Goal: Task Accomplishment & Management: Manage account settings

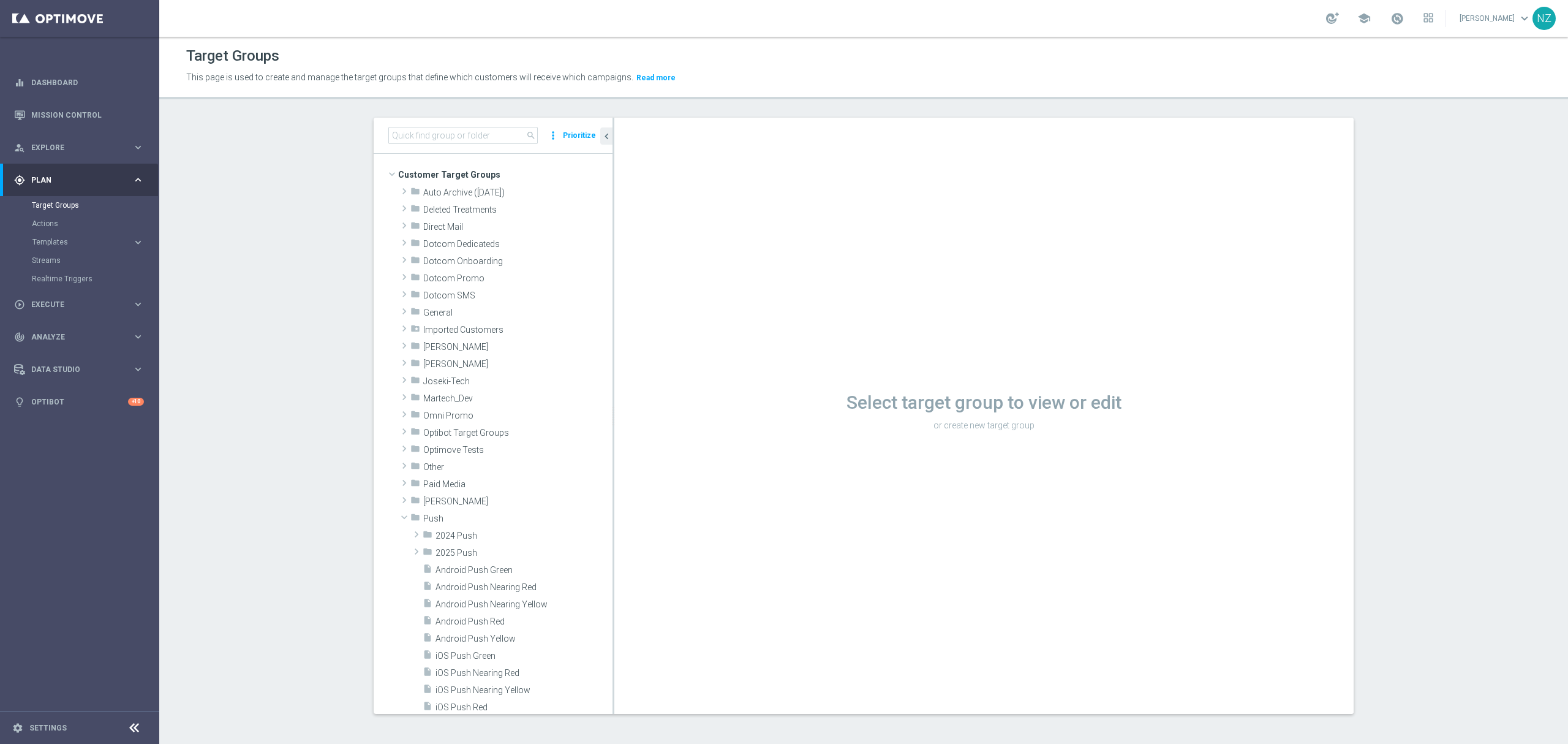
scroll to position [234, 0]
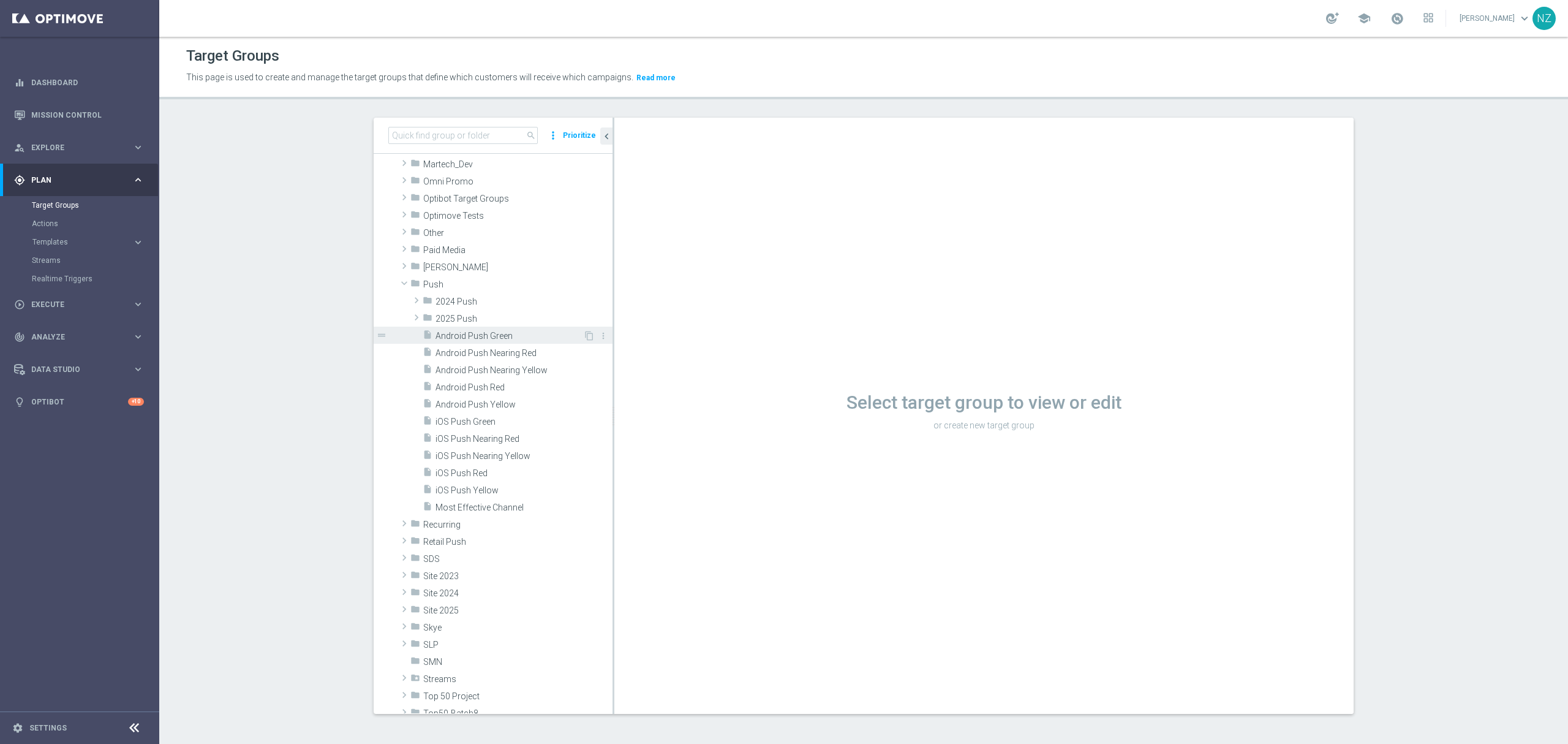
click at [479, 337] on span "Android Push Green" at bounding box center [509, 336] width 147 height 10
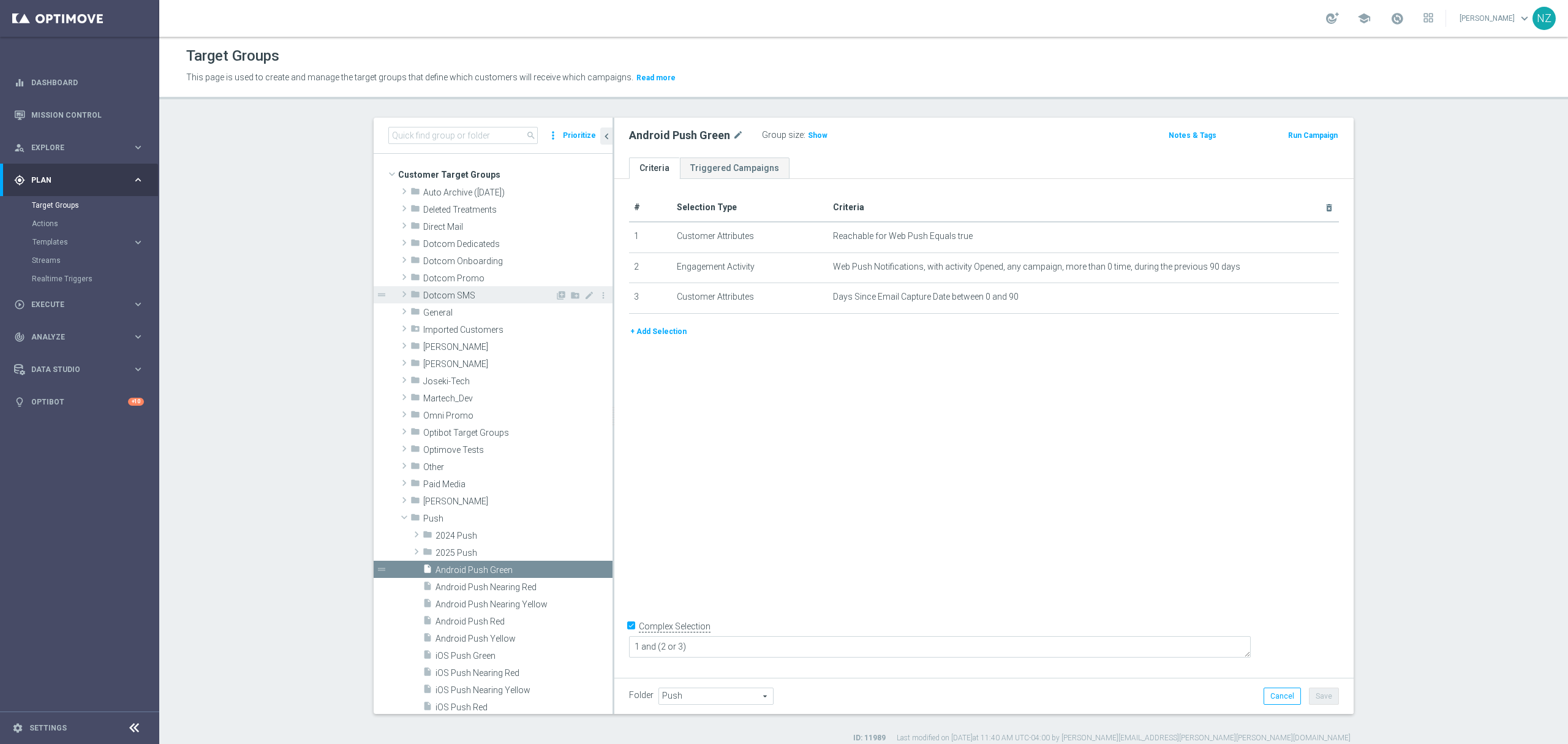
click at [445, 294] on span "Dotcom SMS" at bounding box center [488, 295] width 132 height 10
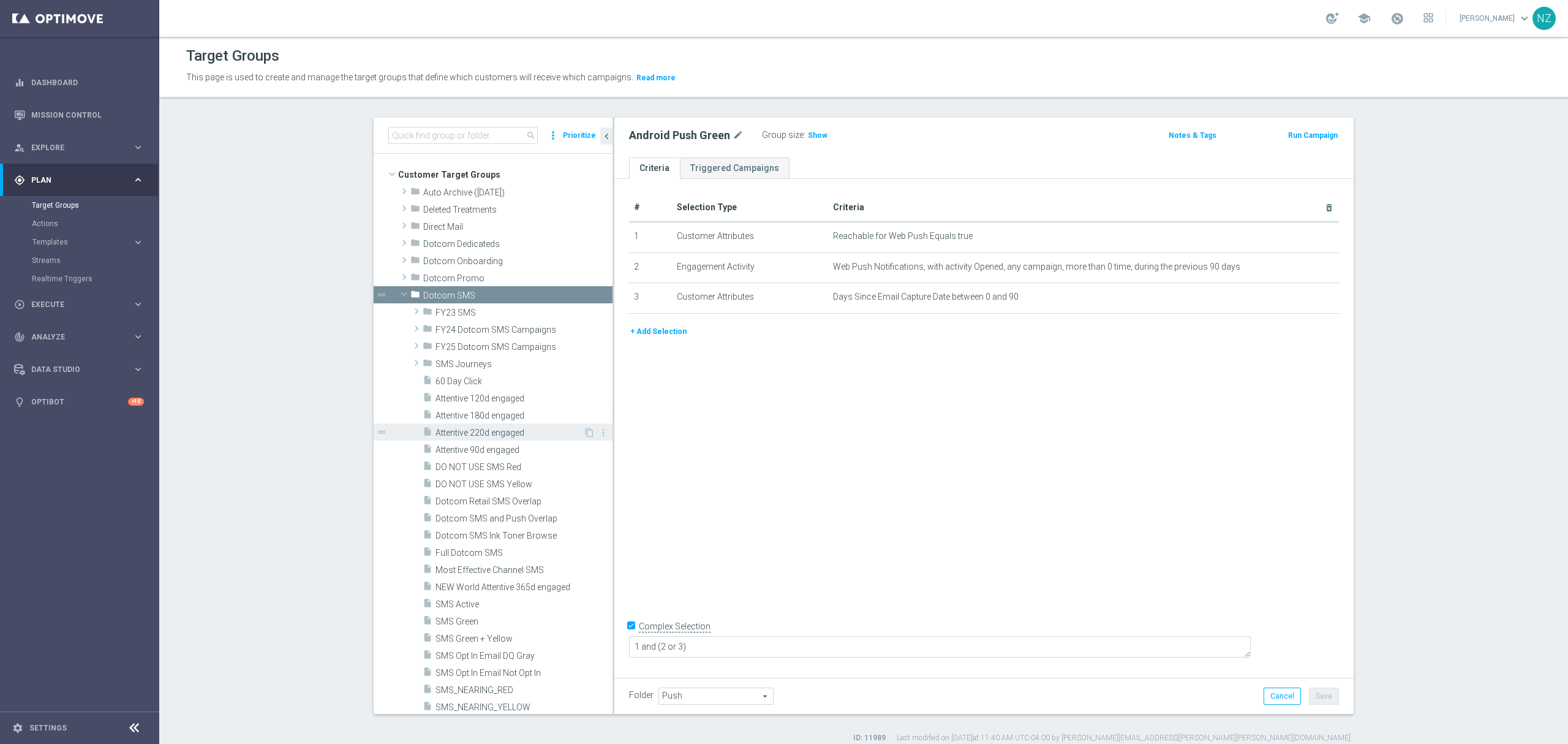
click at [476, 431] on span "Attentive 220d engaged" at bounding box center [509, 432] width 147 height 10
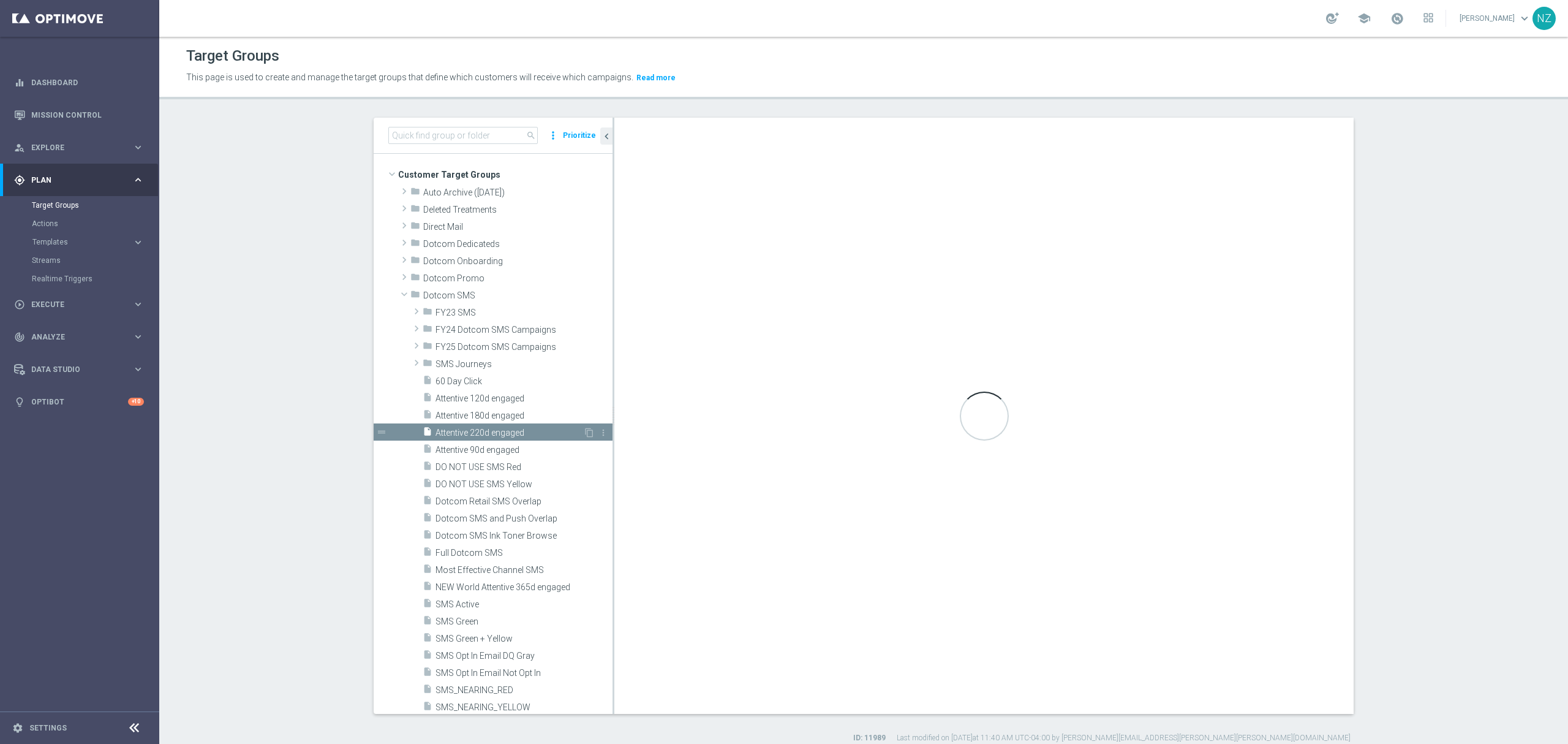
type input "Dotcom SMS"
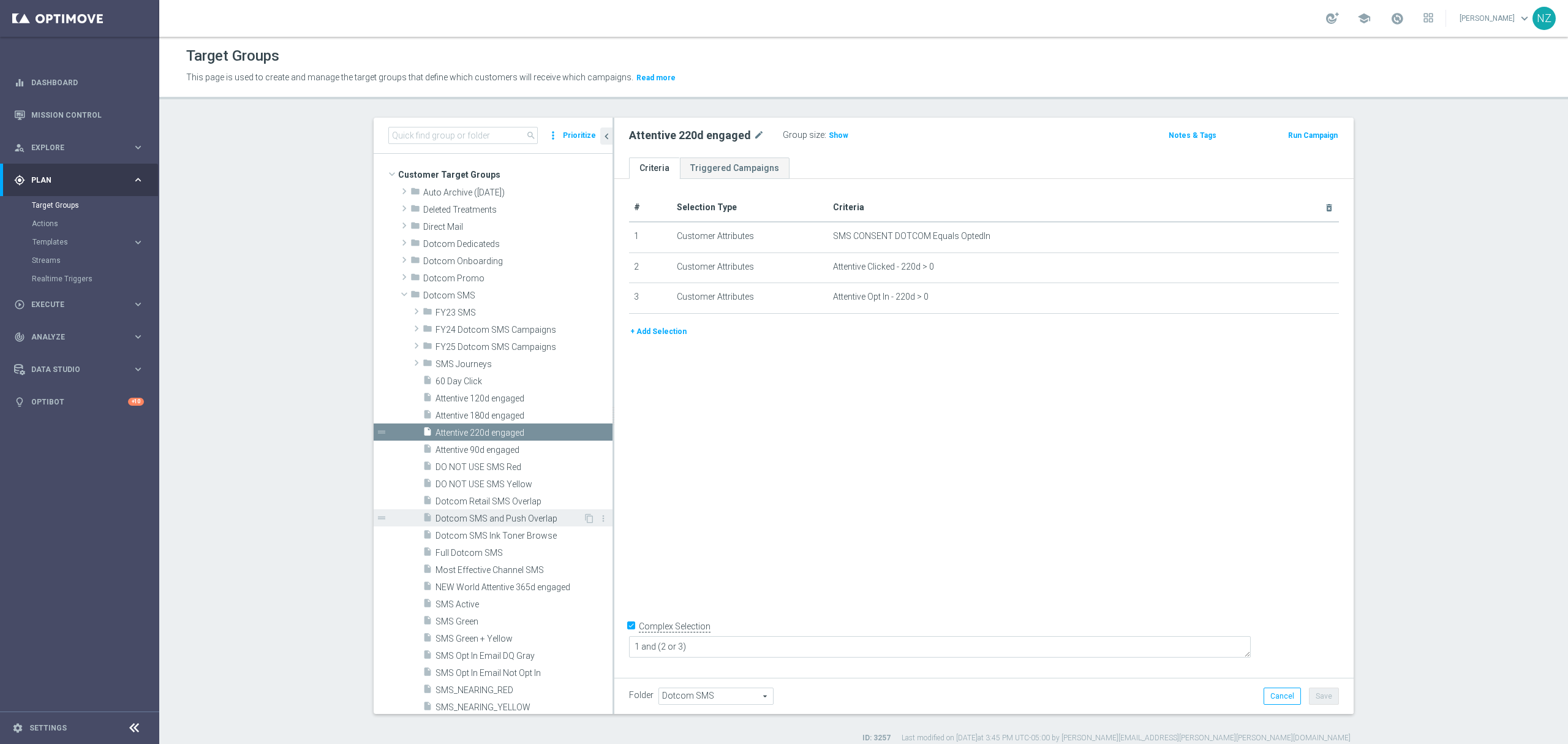
click at [477, 520] on span "Dotcom SMS and Push Overlap" at bounding box center [509, 518] width 147 height 10
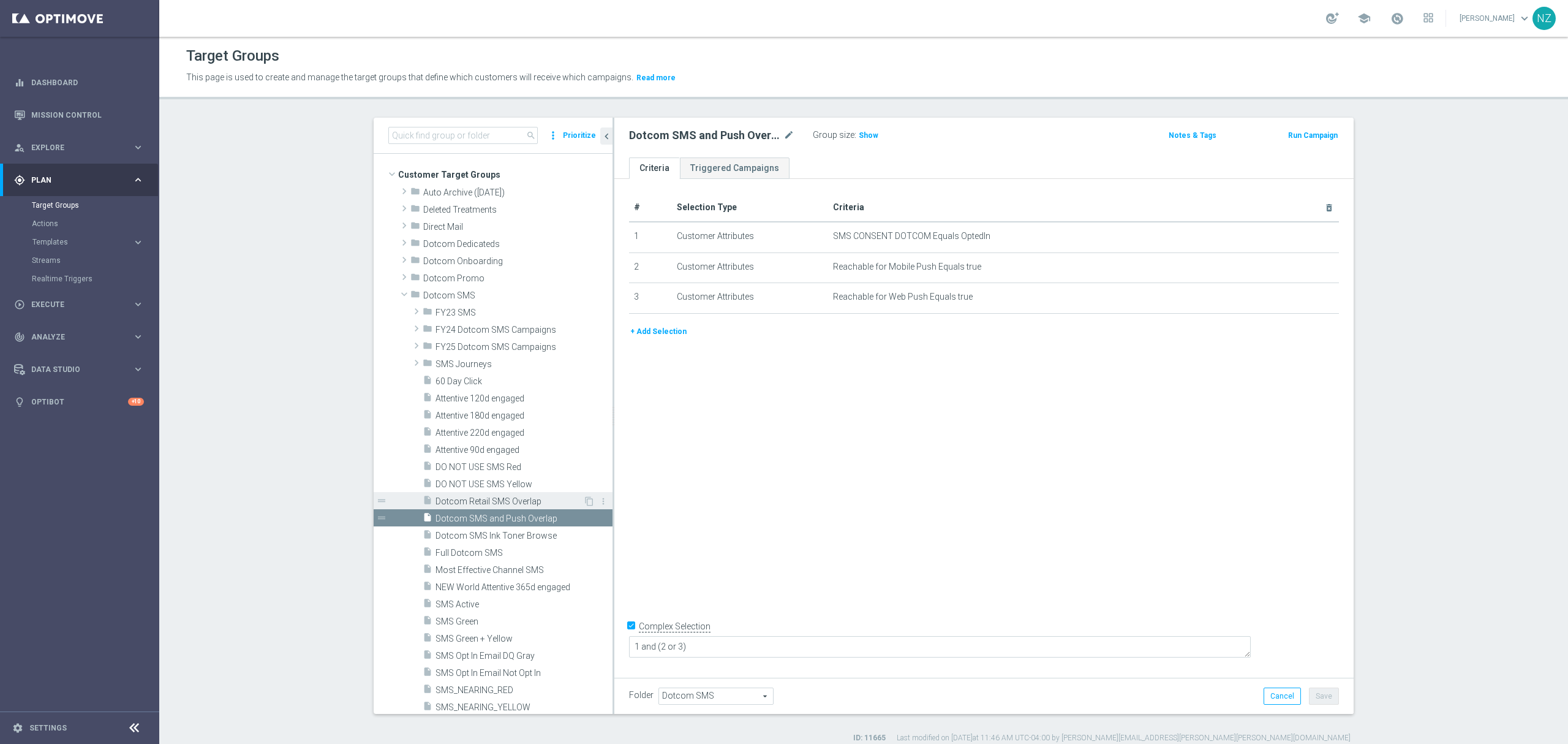
click at [473, 503] on span "Dotcom Retail SMS Overlap" at bounding box center [509, 501] width 147 height 10
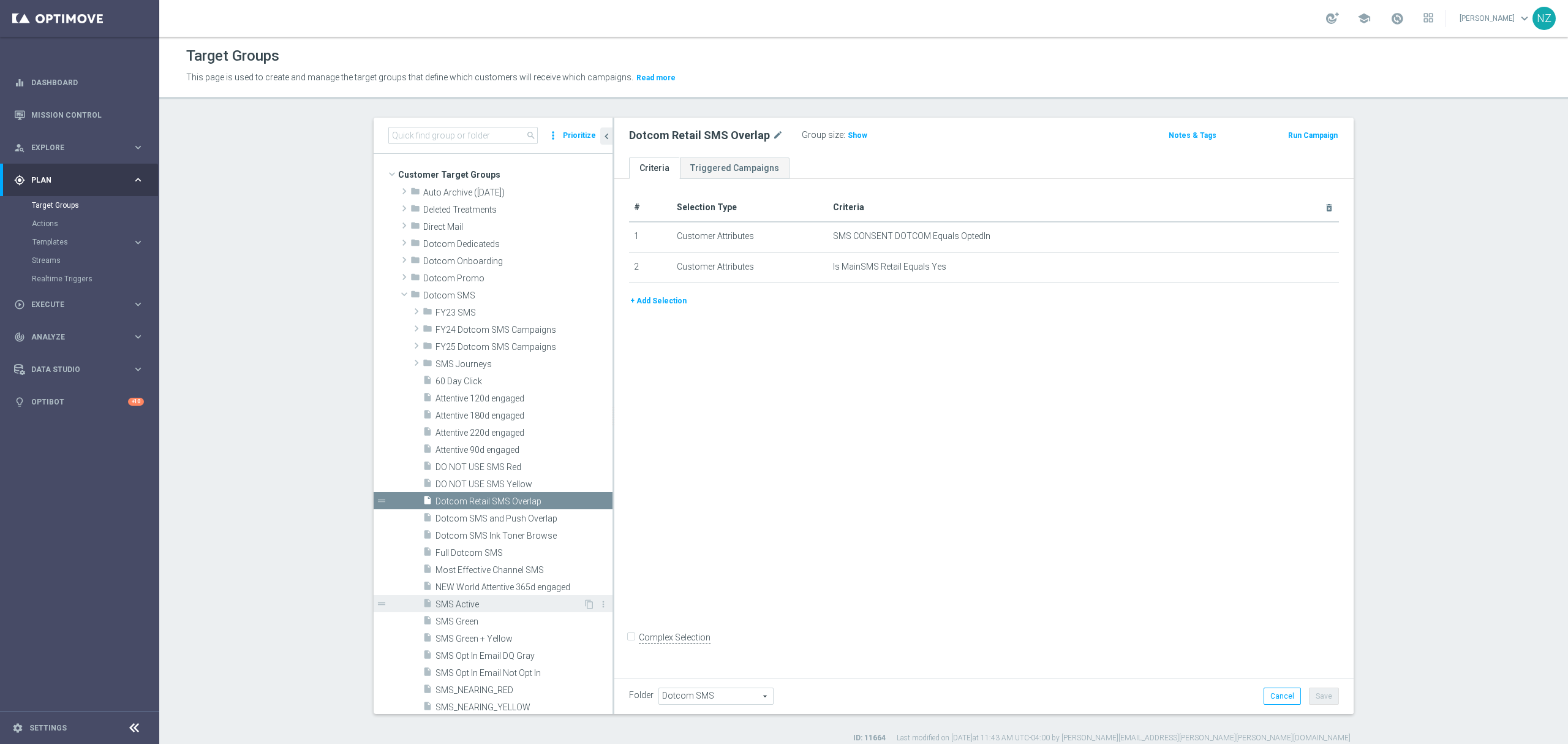
click at [476, 604] on span "SMS Active" at bounding box center [509, 604] width 147 height 10
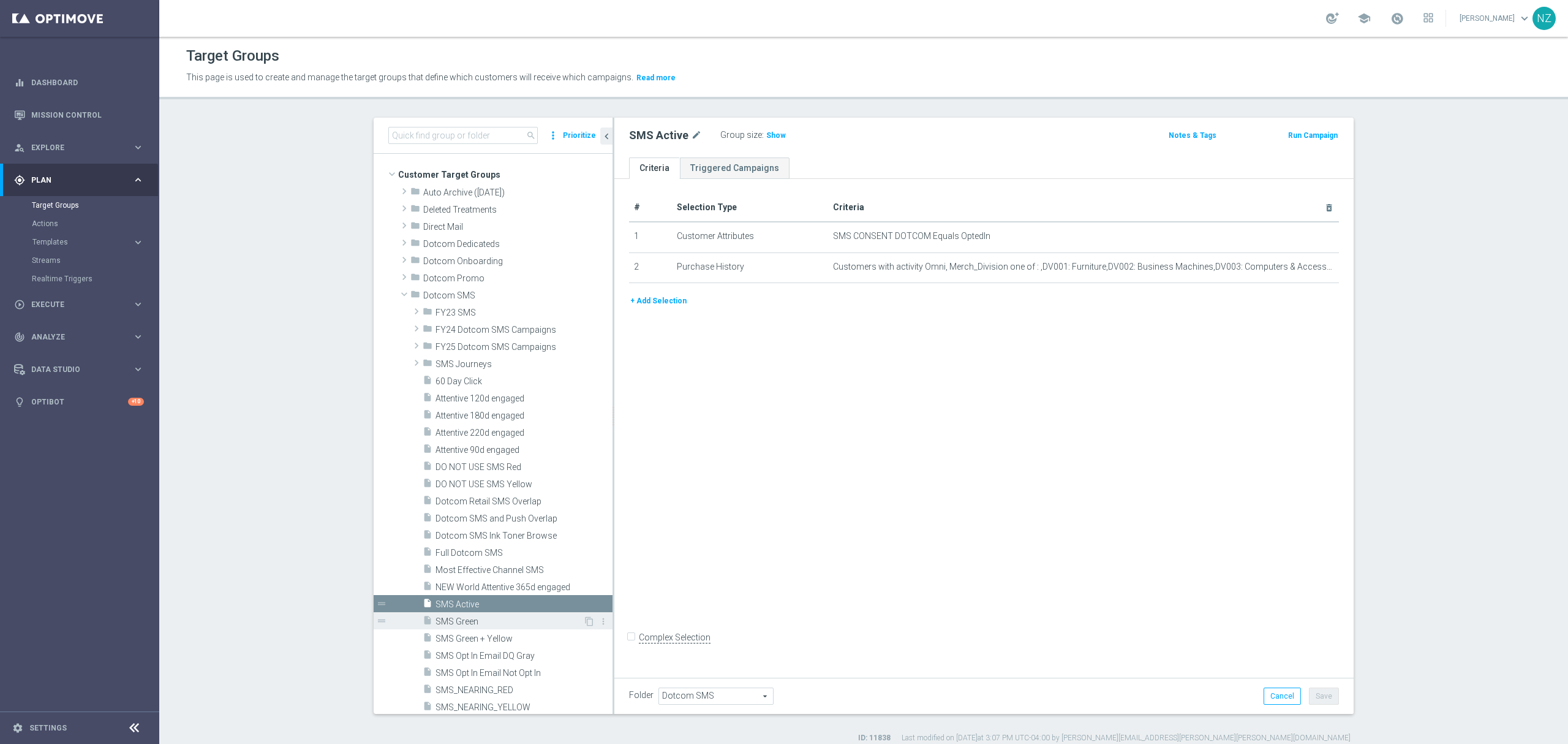
click at [474, 617] on span "SMS Green" at bounding box center [509, 621] width 147 height 10
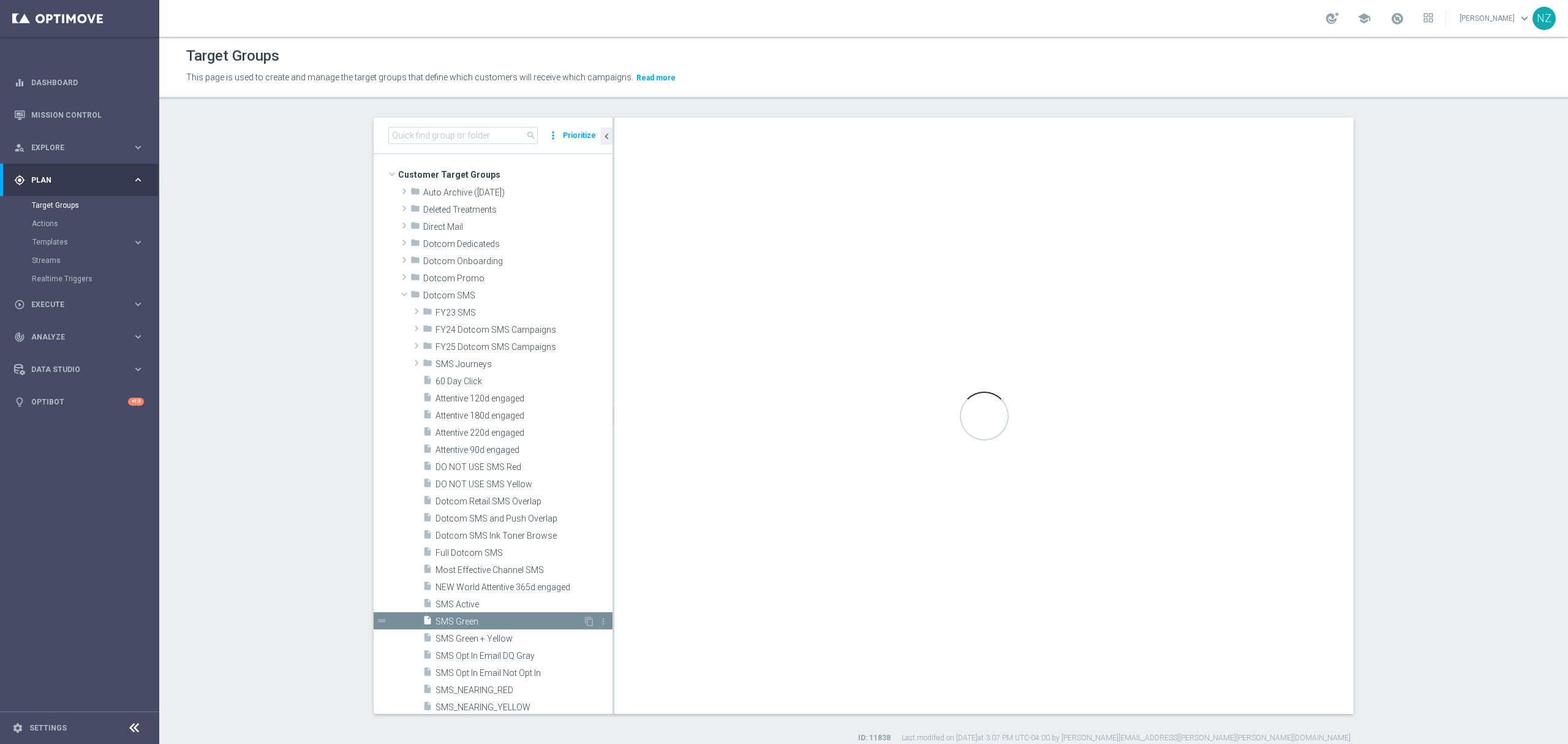
checkbox input "true"
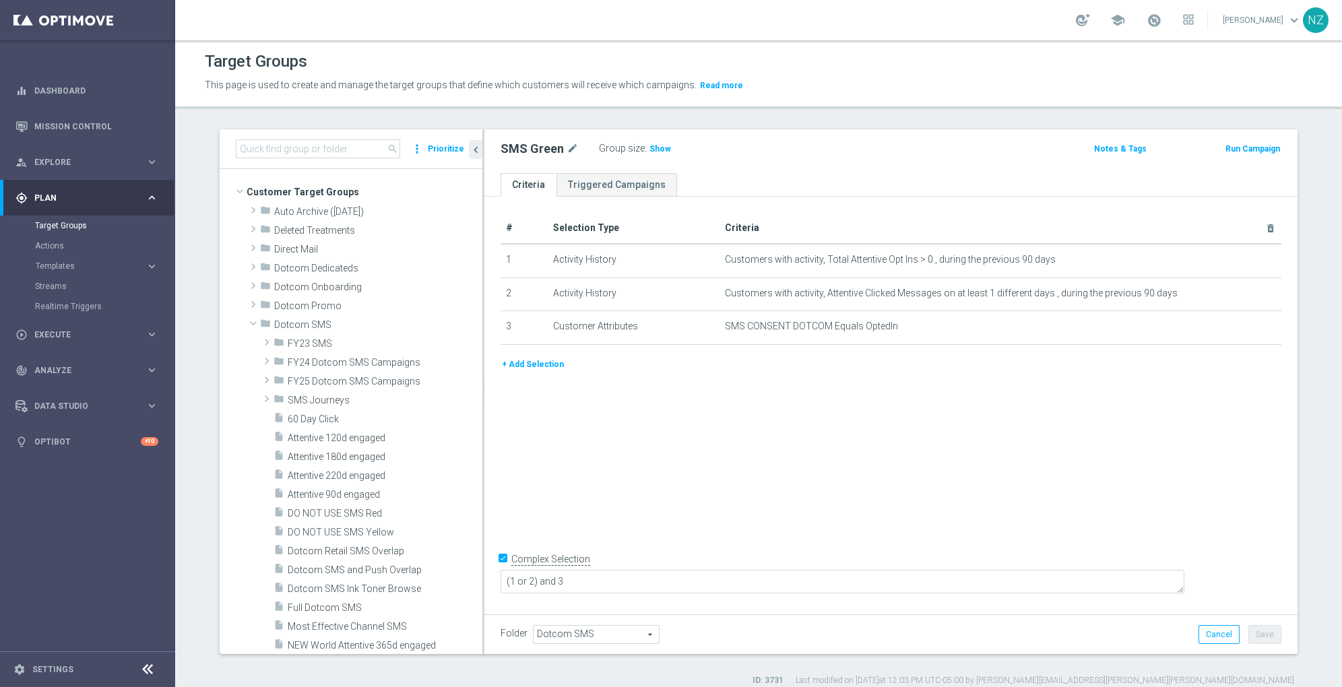
click at [202, 440] on div "search more_vert Prioritize Customer Target Groups library_add create_new_folder" at bounding box center [758, 407] width 1131 height 557
